Goal: Information Seeking & Learning: Learn about a topic

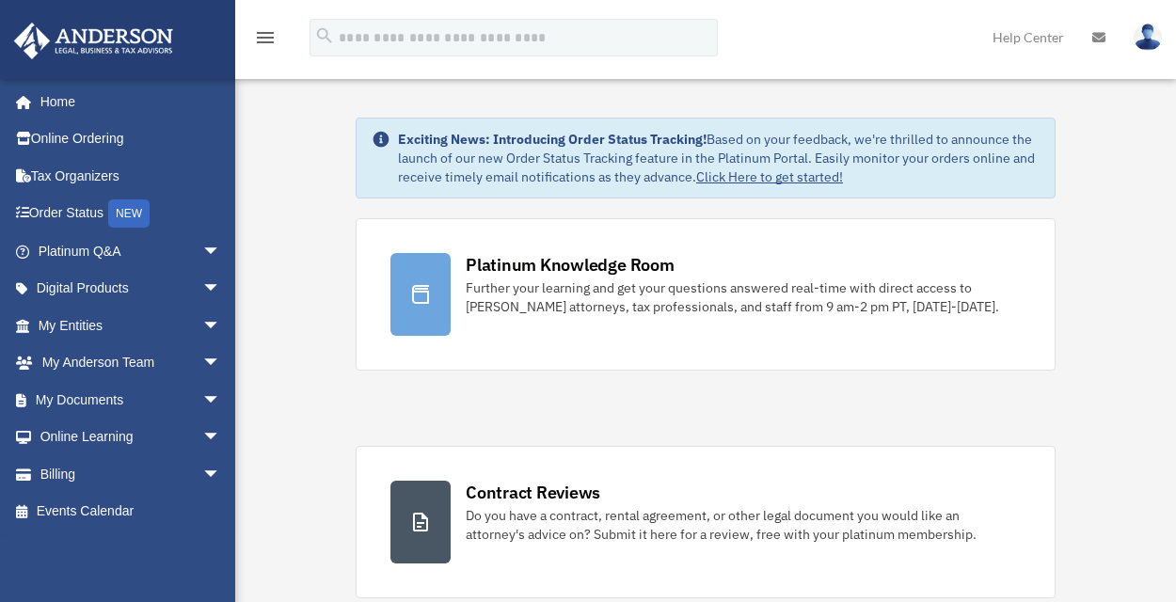
scroll to position [4, 0]
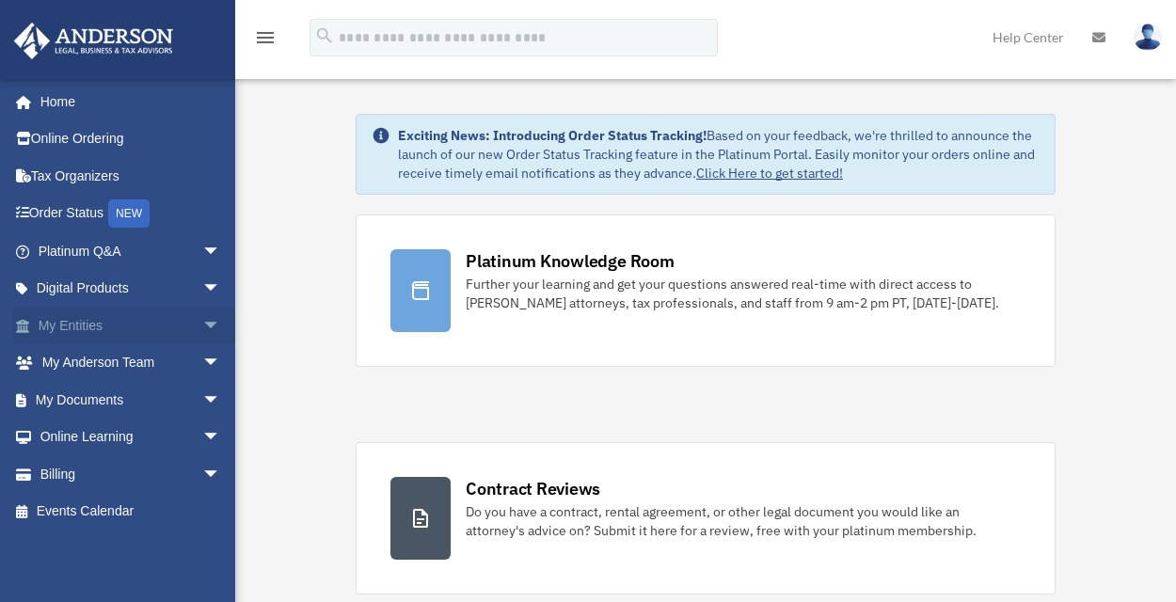
click at [101, 325] on link "My Entities arrow_drop_down" at bounding box center [131, 326] width 236 height 38
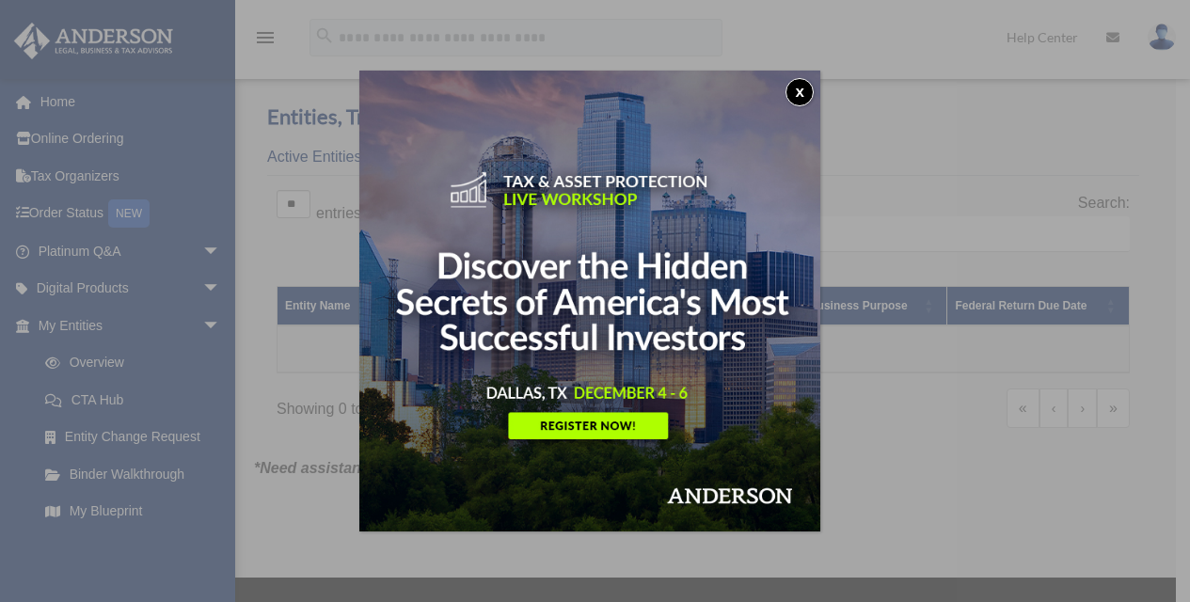
click at [804, 90] on button "x" at bounding box center [799, 92] width 28 height 28
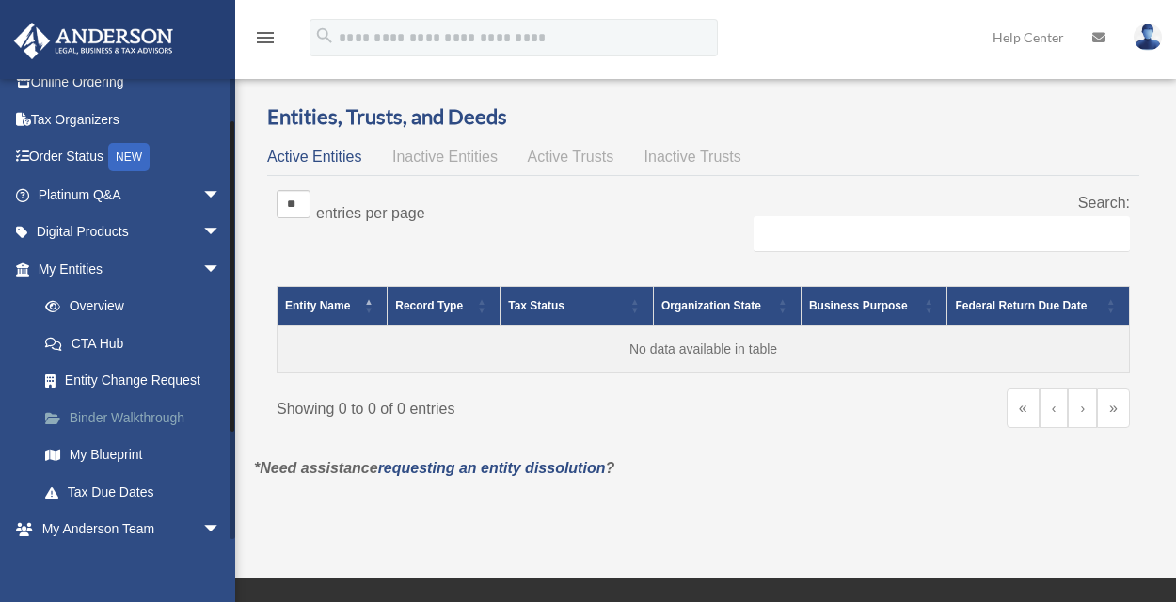
scroll to position [70, 0]
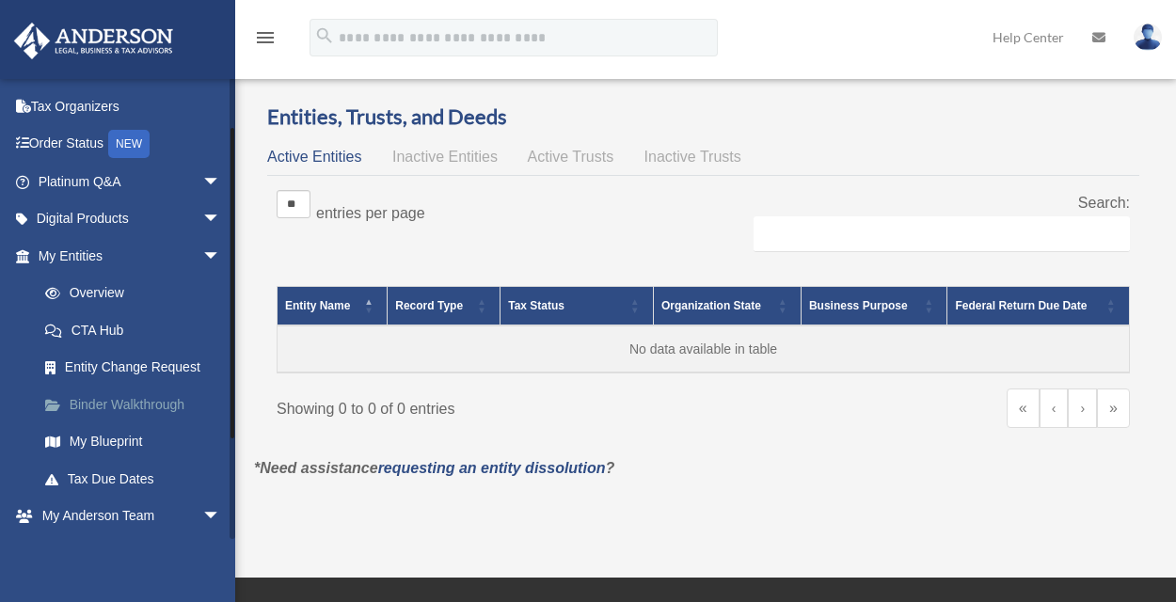
click at [158, 398] on link "Binder Walkthrough" at bounding box center [137, 405] width 223 height 38
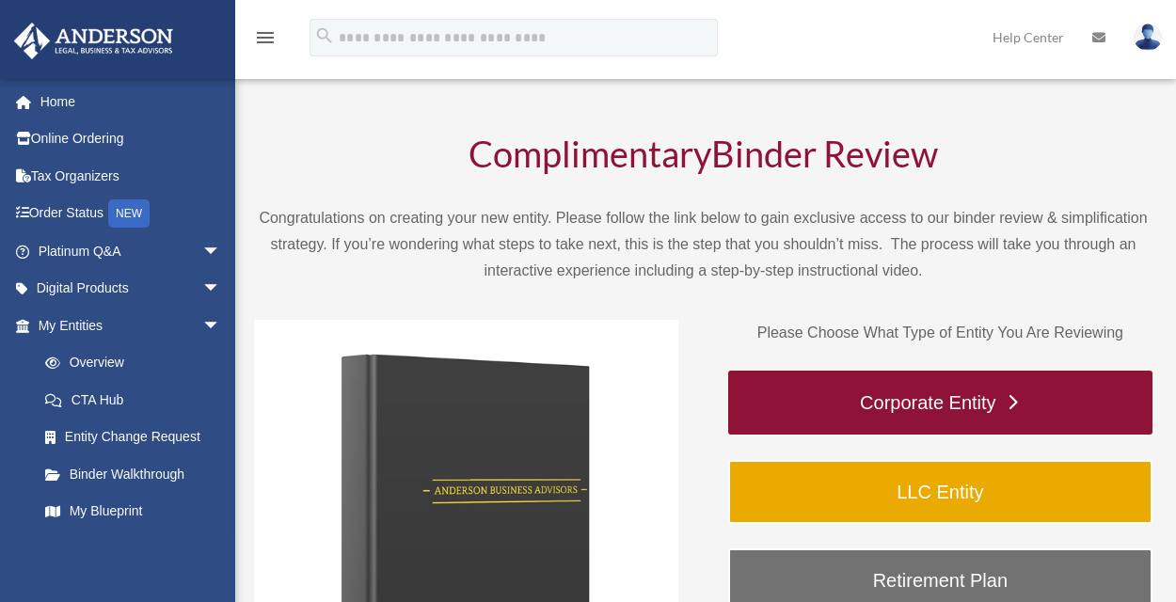
scroll to position [218, 0]
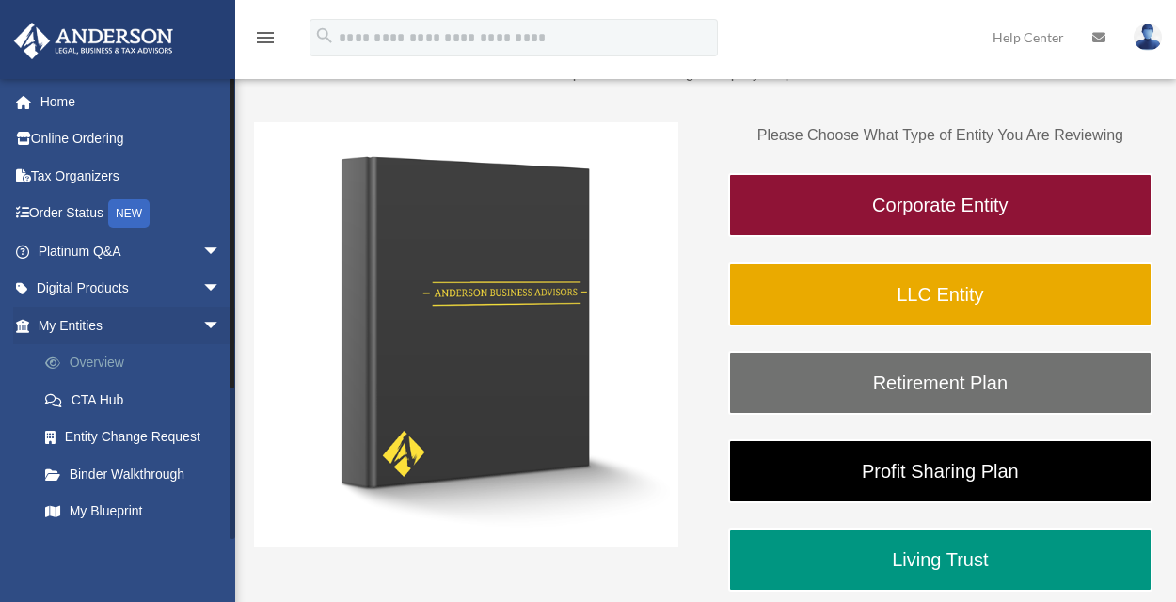
click at [116, 360] on link "Overview" at bounding box center [137, 363] width 223 height 38
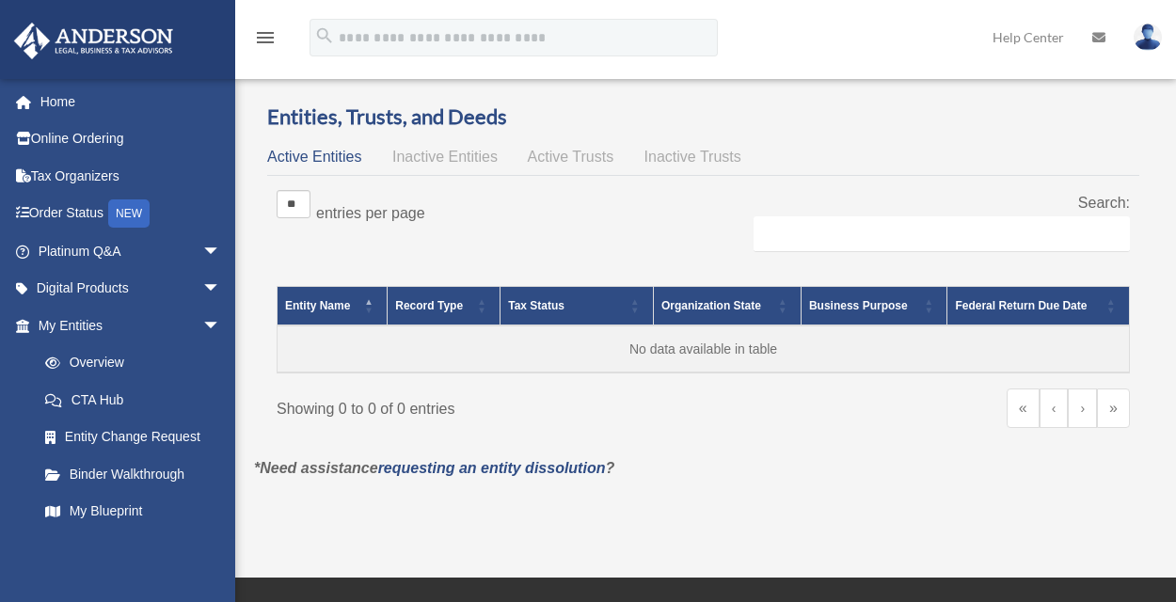
click at [657, 158] on span "Inactive Trusts" at bounding box center [692, 157] width 97 height 16
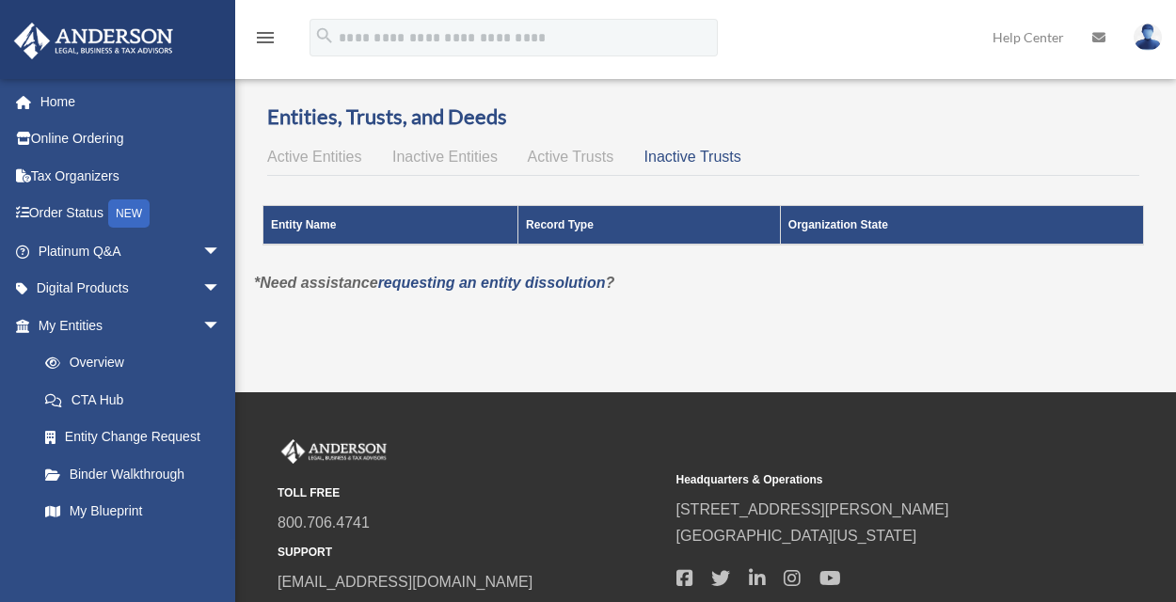
click at [567, 161] on span "Active Trusts" at bounding box center [571, 157] width 87 height 16
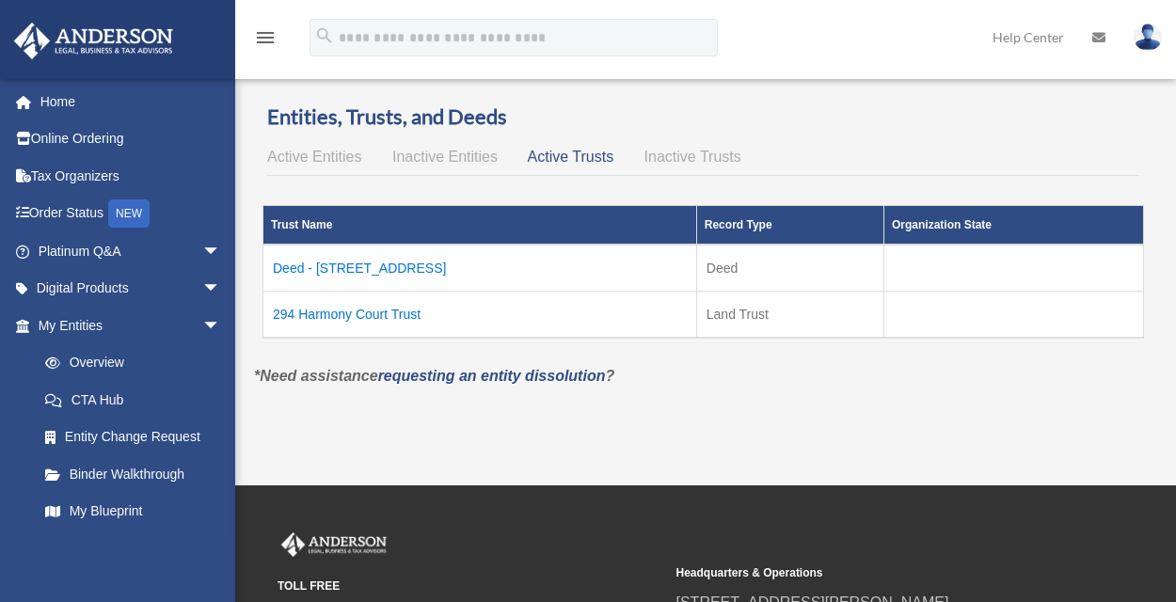
click at [398, 267] on td "Deed - 12610 UHR Lane, #294" at bounding box center [480, 268] width 434 height 47
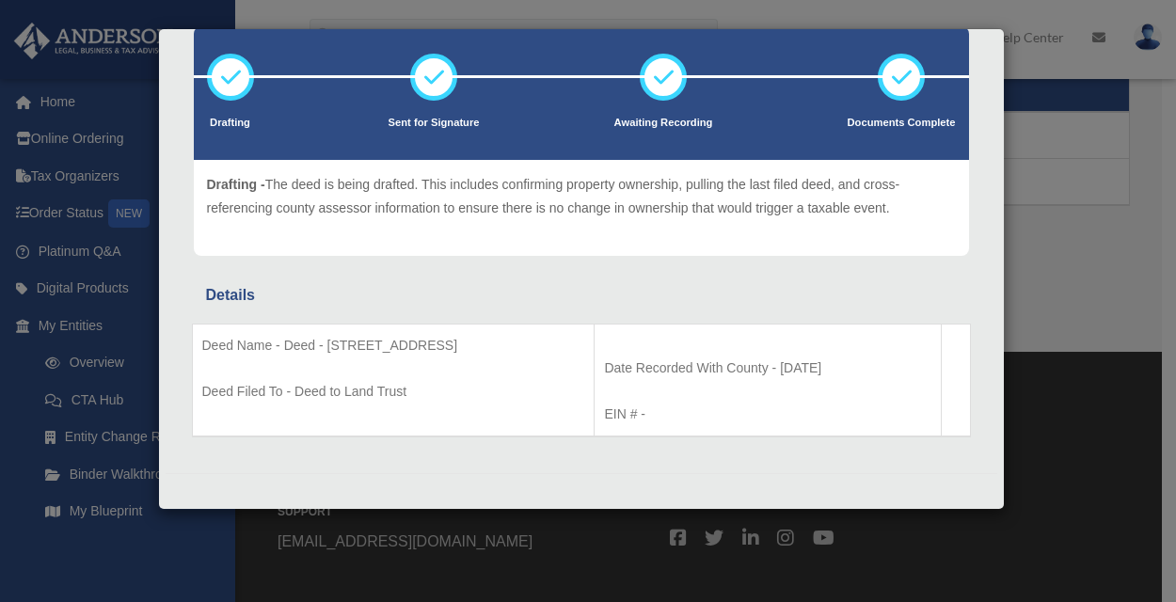
scroll to position [103, 0]
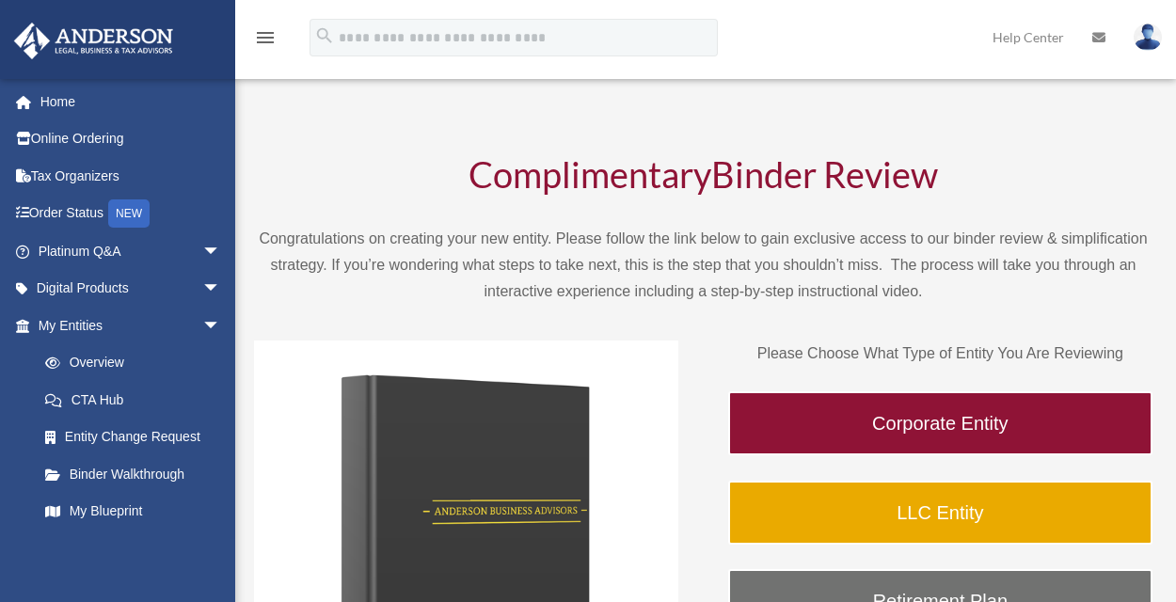
scroll to position [218, 0]
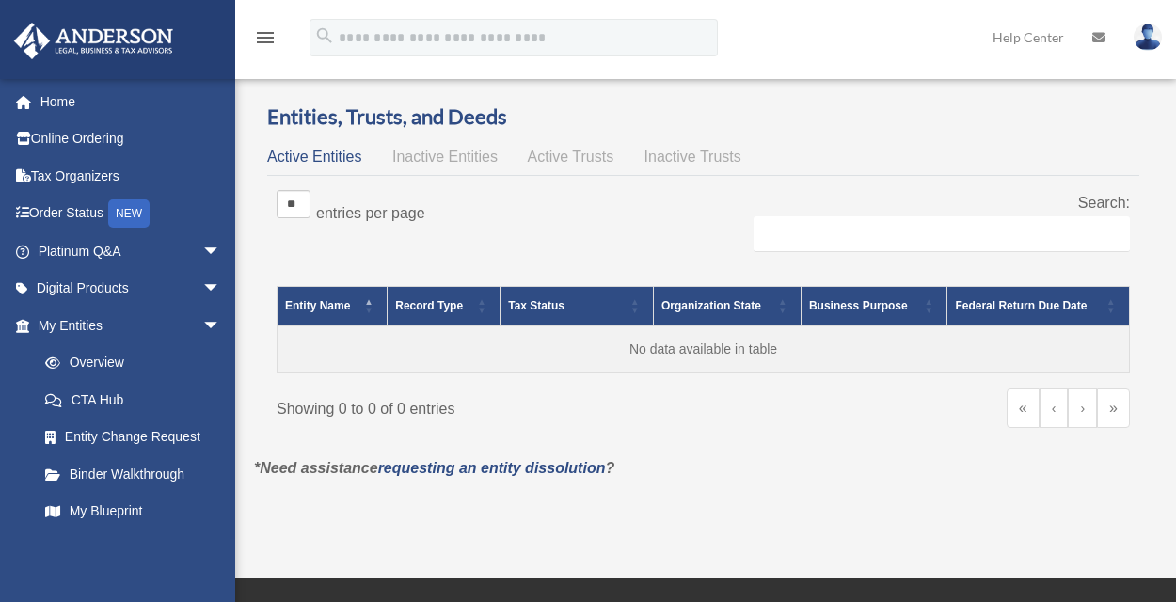
click at [709, 153] on span "Inactive Trusts" at bounding box center [692, 157] width 97 height 16
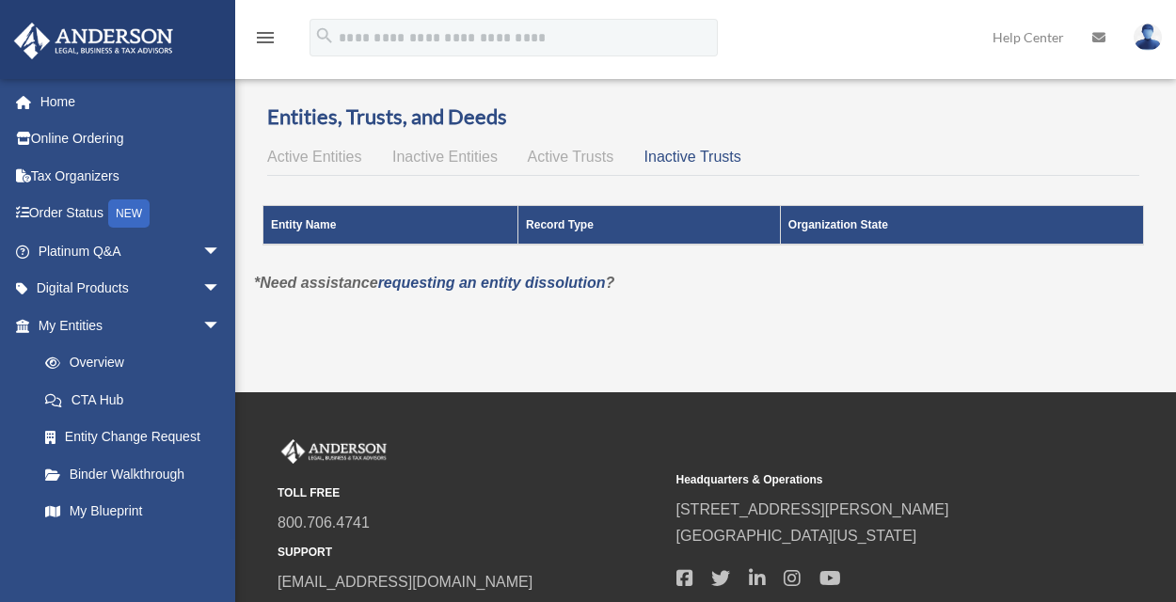
click at [494, 141] on div "Entities, Trusts, and Deeds Active Entities Inactive Entities Active Trusts Ina…" at bounding box center [703, 187] width 872 height 168
click at [466, 157] on span "Inactive Entities" at bounding box center [444, 157] width 105 height 16
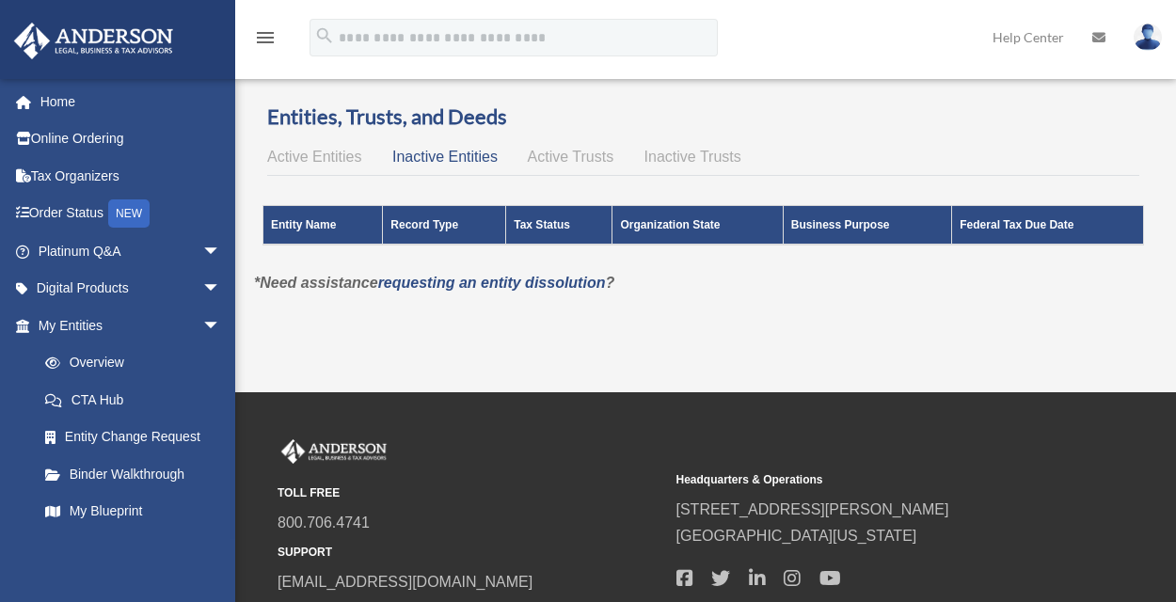
click at [570, 160] on span "Active Trusts" at bounding box center [571, 157] width 87 height 16
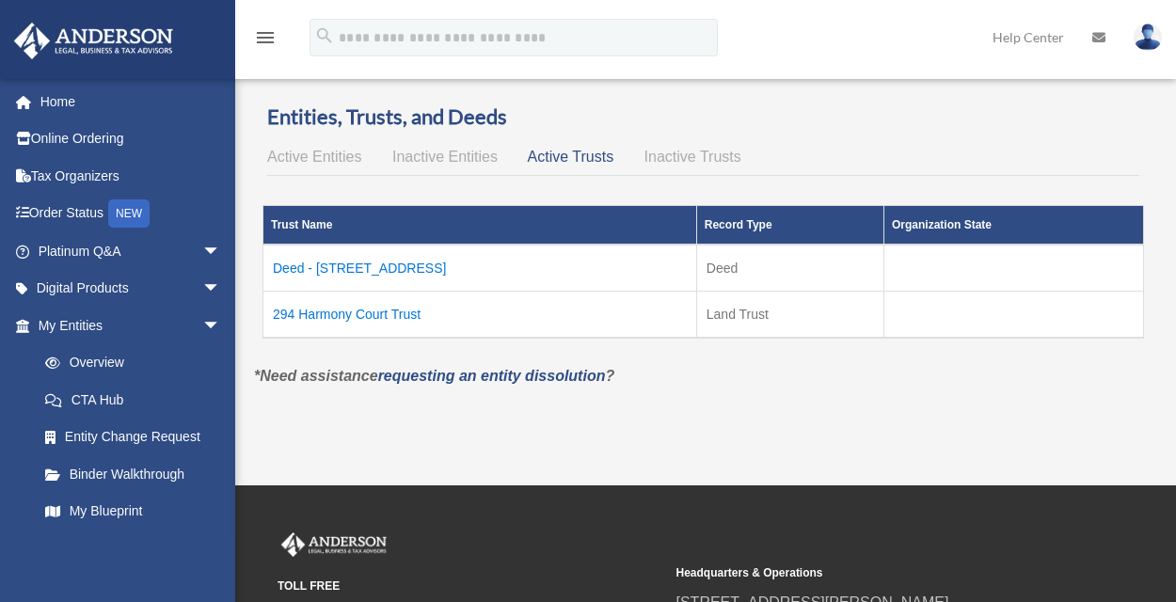
click at [385, 316] on td "294 Harmony Court Trust" at bounding box center [480, 315] width 434 height 47
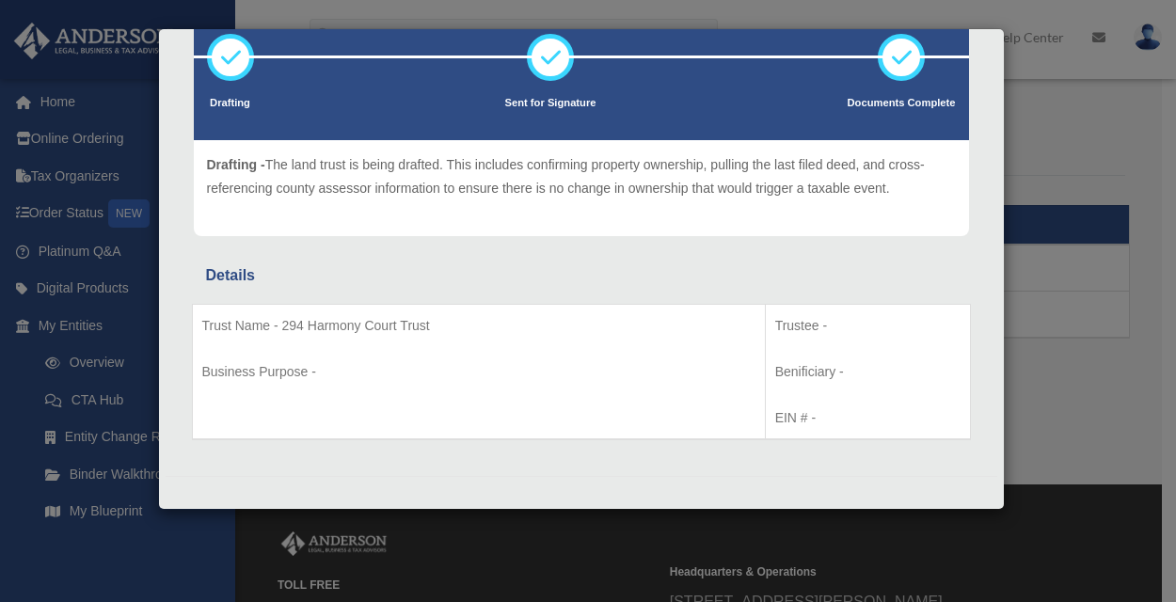
scroll to position [4, 0]
click at [1109, 93] on div "Details × Drafting Sent for Signature" at bounding box center [588, 301] width 1176 height 602
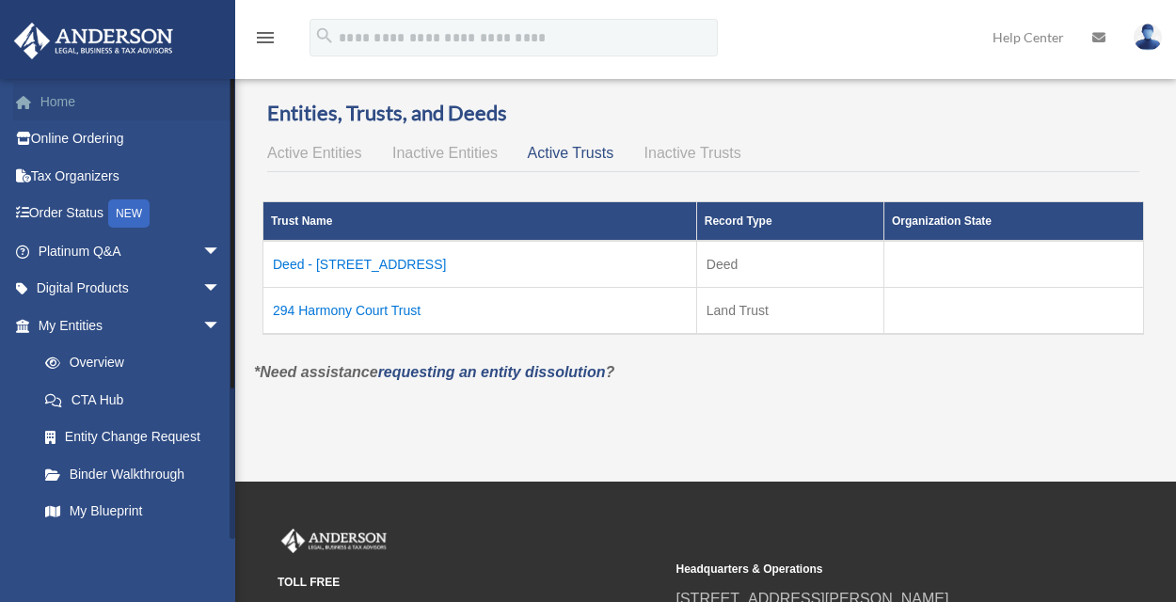
click at [69, 98] on link "Home" at bounding box center [131, 102] width 236 height 38
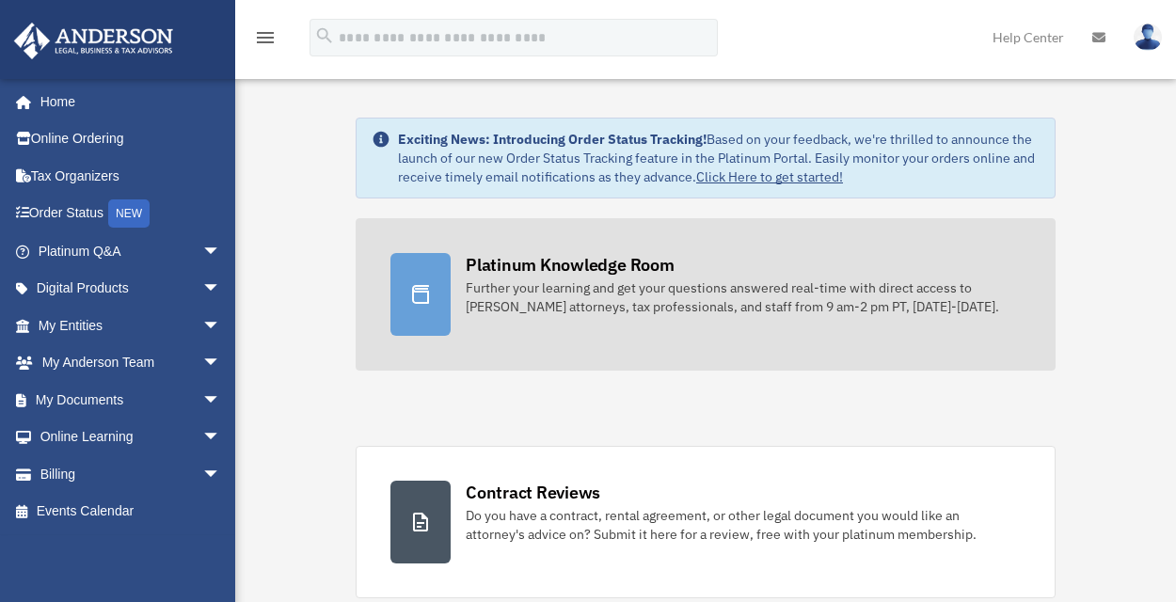
click at [544, 275] on div "Platinum Knowledge Room" at bounding box center [570, 265] width 209 height 24
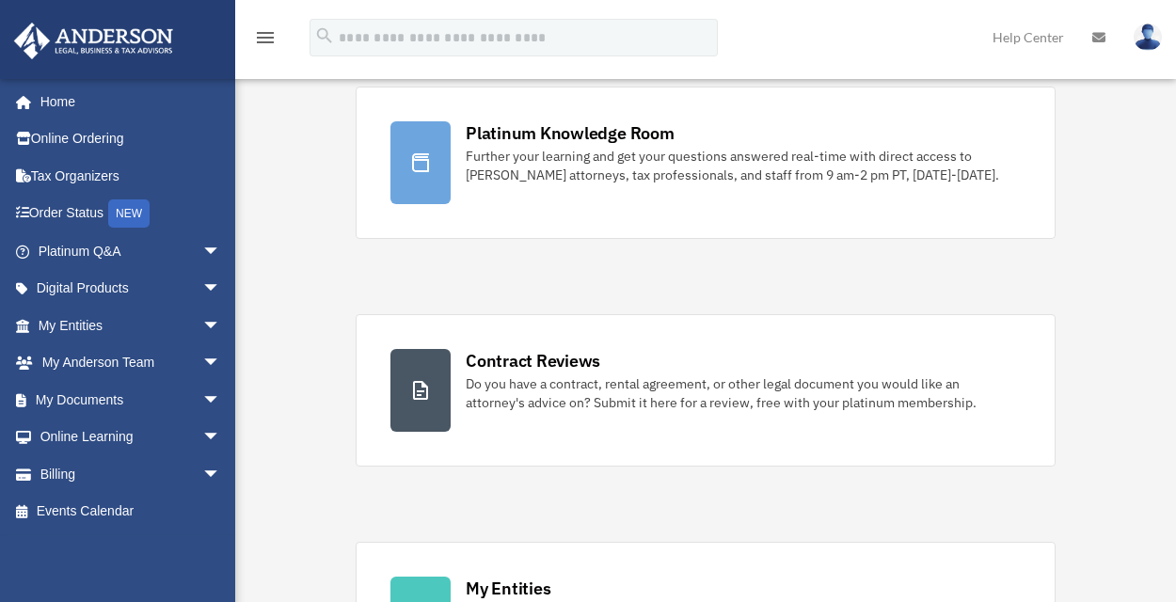
scroll to position [253, 0]
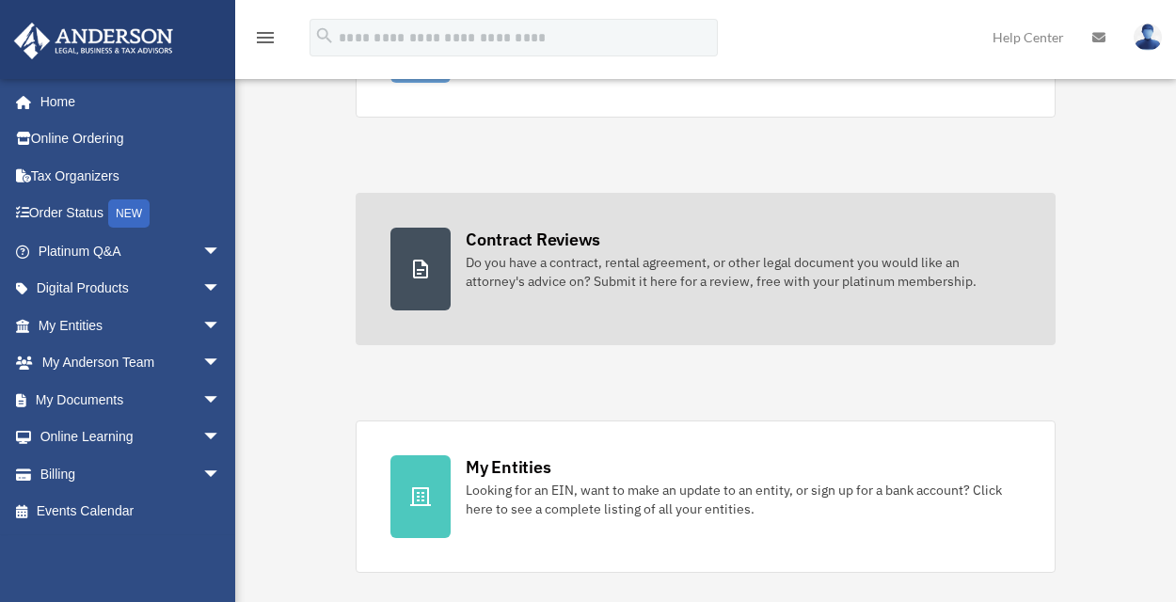
click at [577, 271] on div "Do you have a contract, rental agreement, or other legal document you would lik…" at bounding box center [743, 272] width 555 height 38
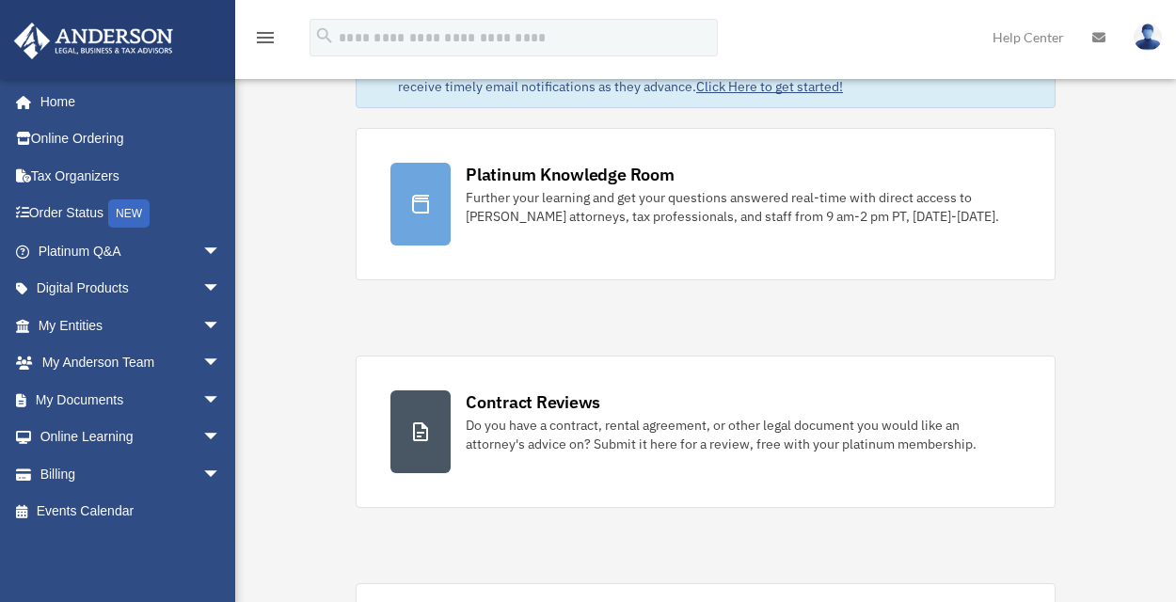
scroll to position [0, 0]
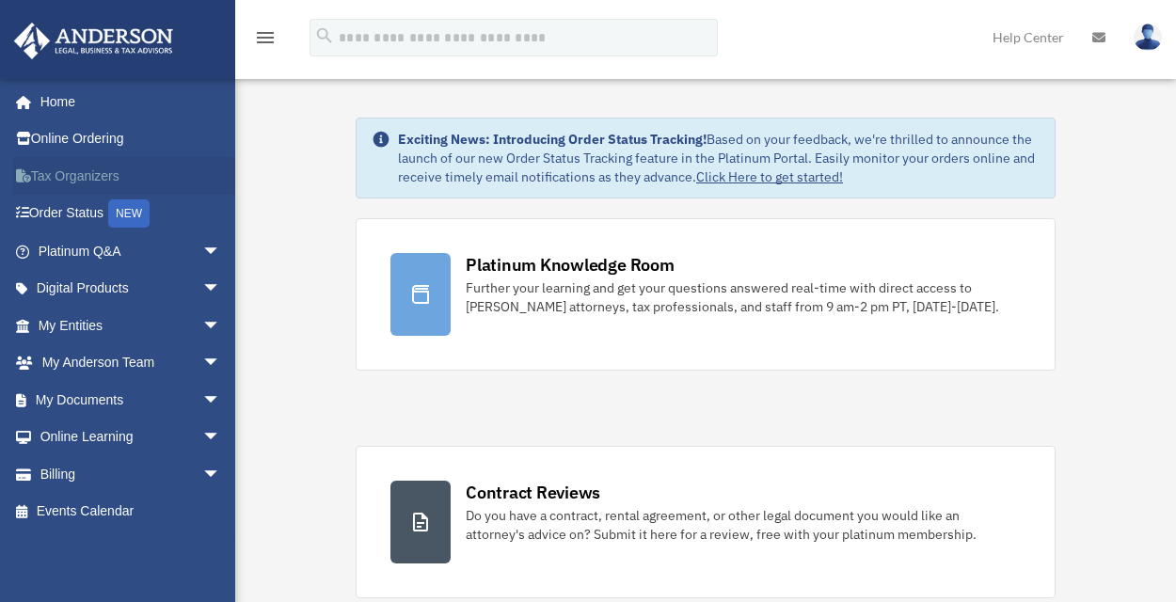
click at [74, 171] on link "Tax Organizers" at bounding box center [131, 176] width 236 height 38
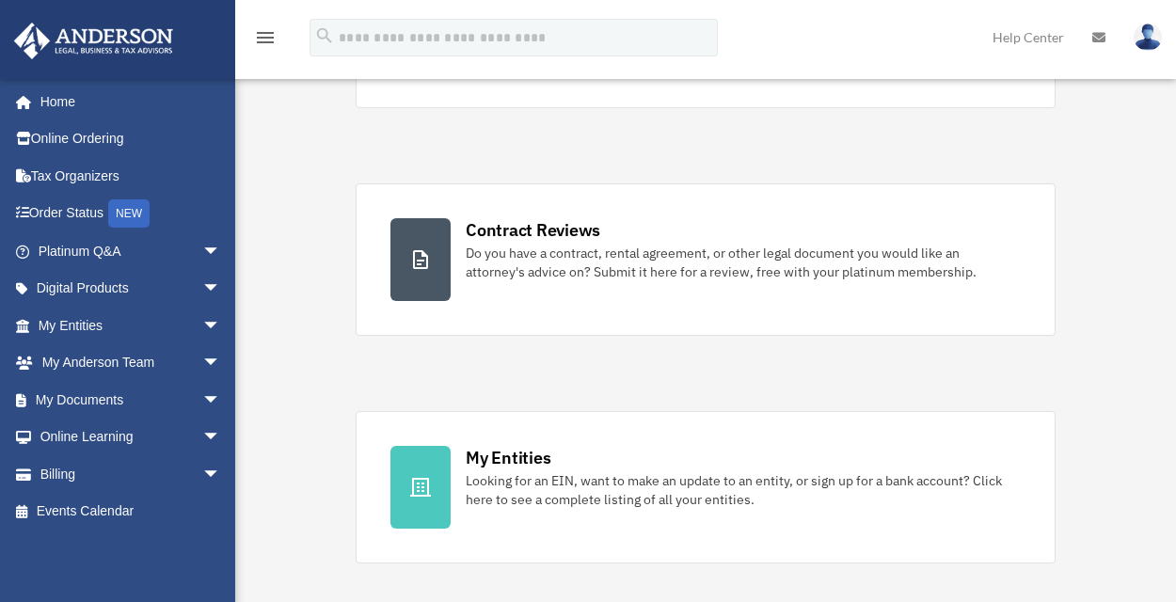
scroll to position [380, 0]
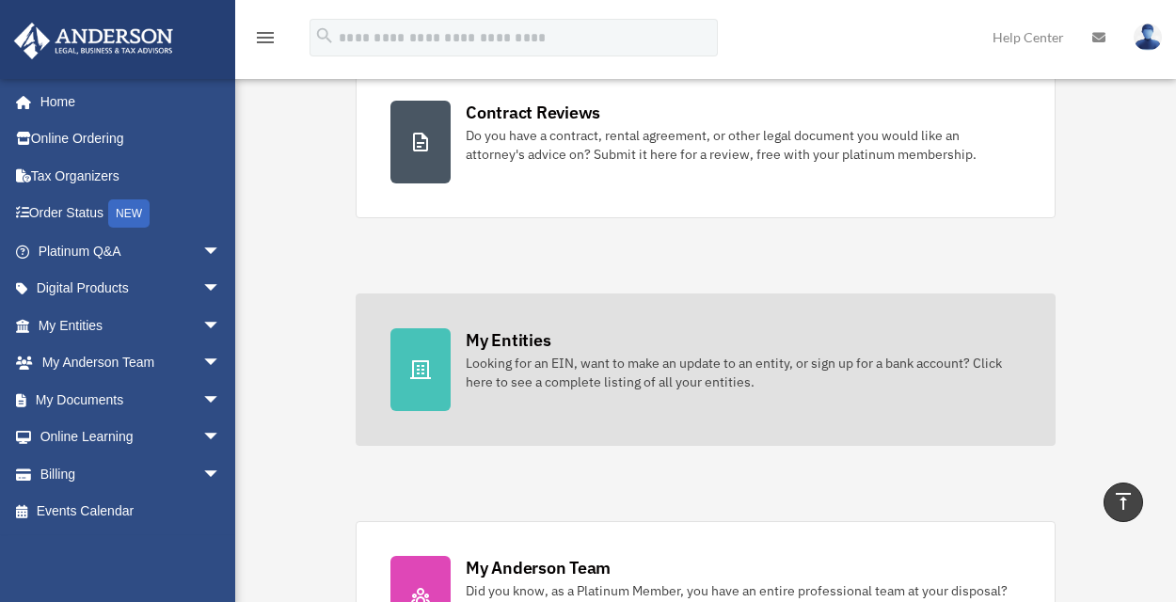
click at [505, 330] on div "My Entities" at bounding box center [508, 340] width 85 height 24
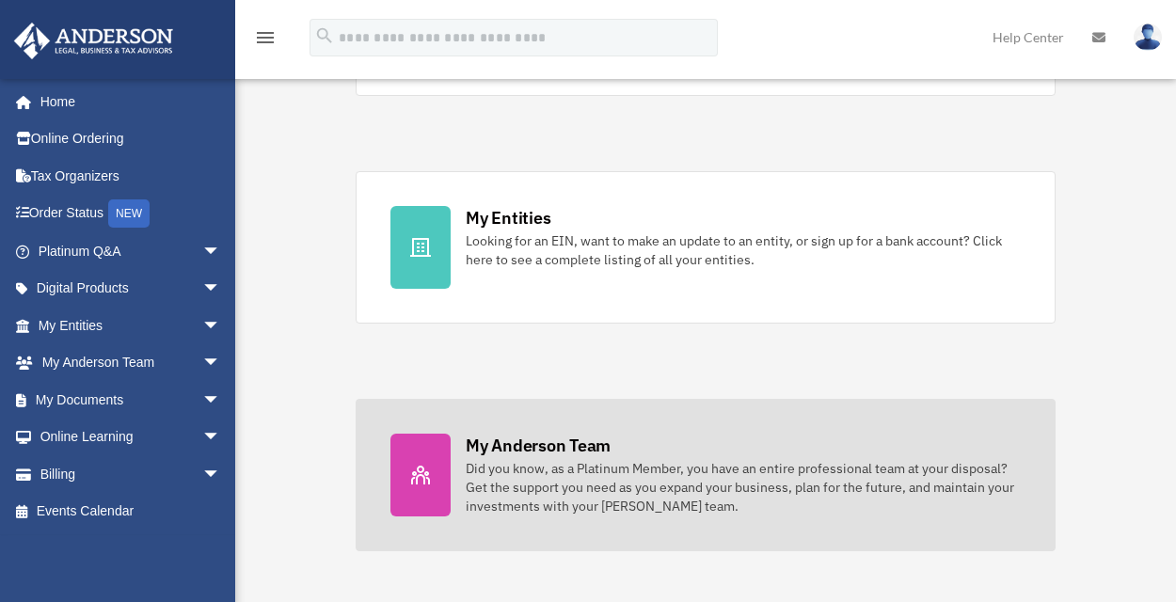
scroll to position [680, 0]
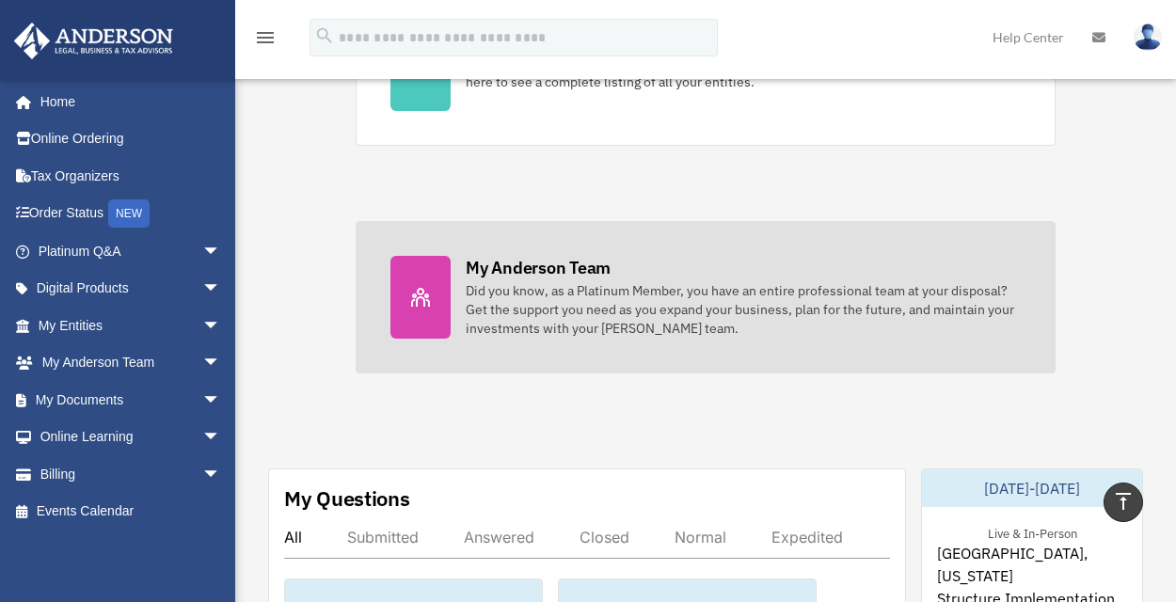
click at [597, 290] on div "Did you know, as a Platinum Member, you have an entire professional team at you…" at bounding box center [743, 309] width 555 height 56
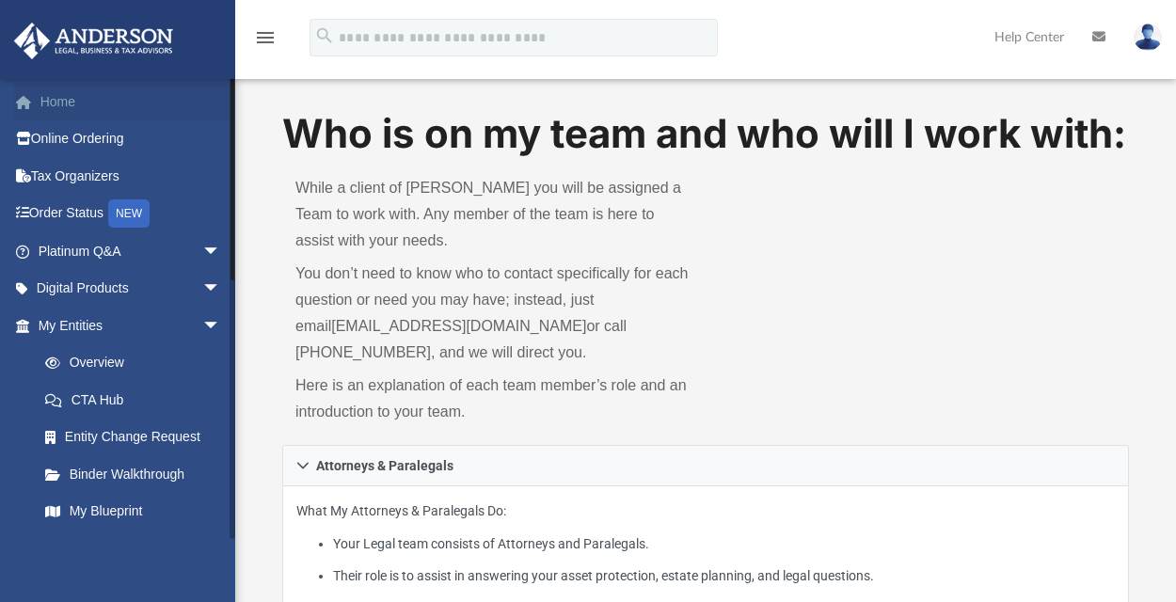
click at [71, 112] on link "Home" at bounding box center [131, 102] width 236 height 38
